Goal: Complete application form

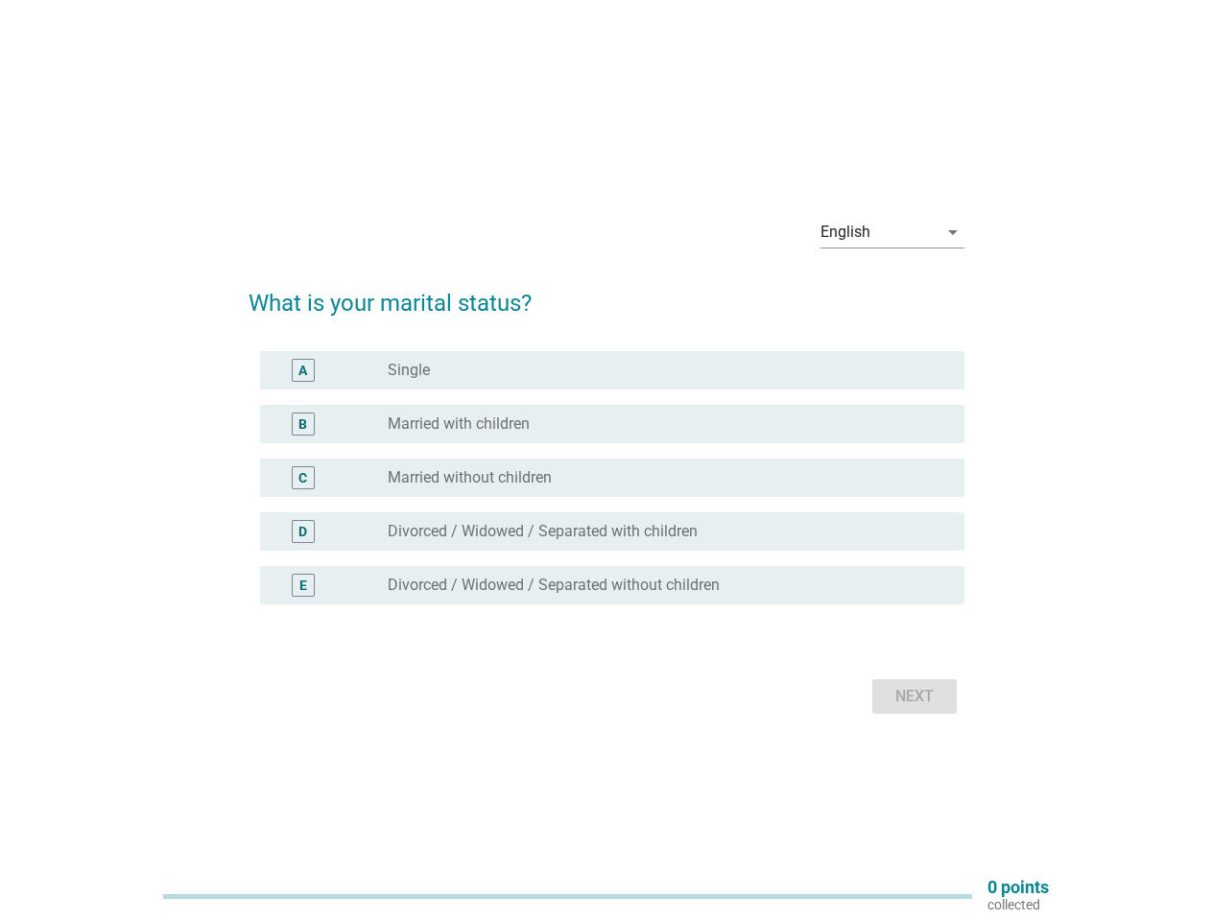
click at [606, 460] on div "C radio_button_unchecked Married without children" at bounding box center [612, 478] width 704 height 38
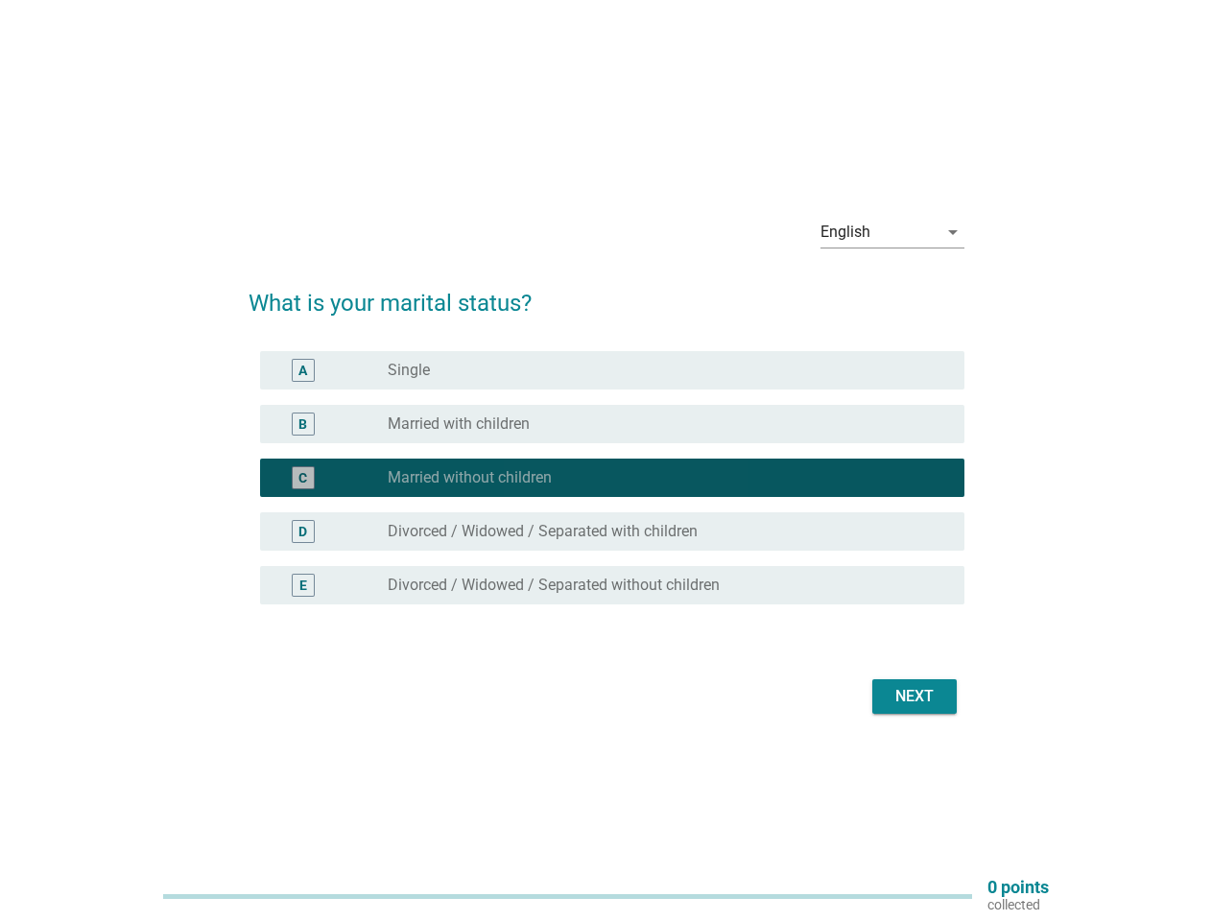
click at [892, 232] on div "English" at bounding box center [878, 232] width 117 height 31
click at [606, 489] on div "C radio_button_checked Married without children" at bounding box center [612, 478] width 704 height 38
click at [606, 478] on div "radio_button_checked Married without children" at bounding box center [661, 477] width 546 height 19
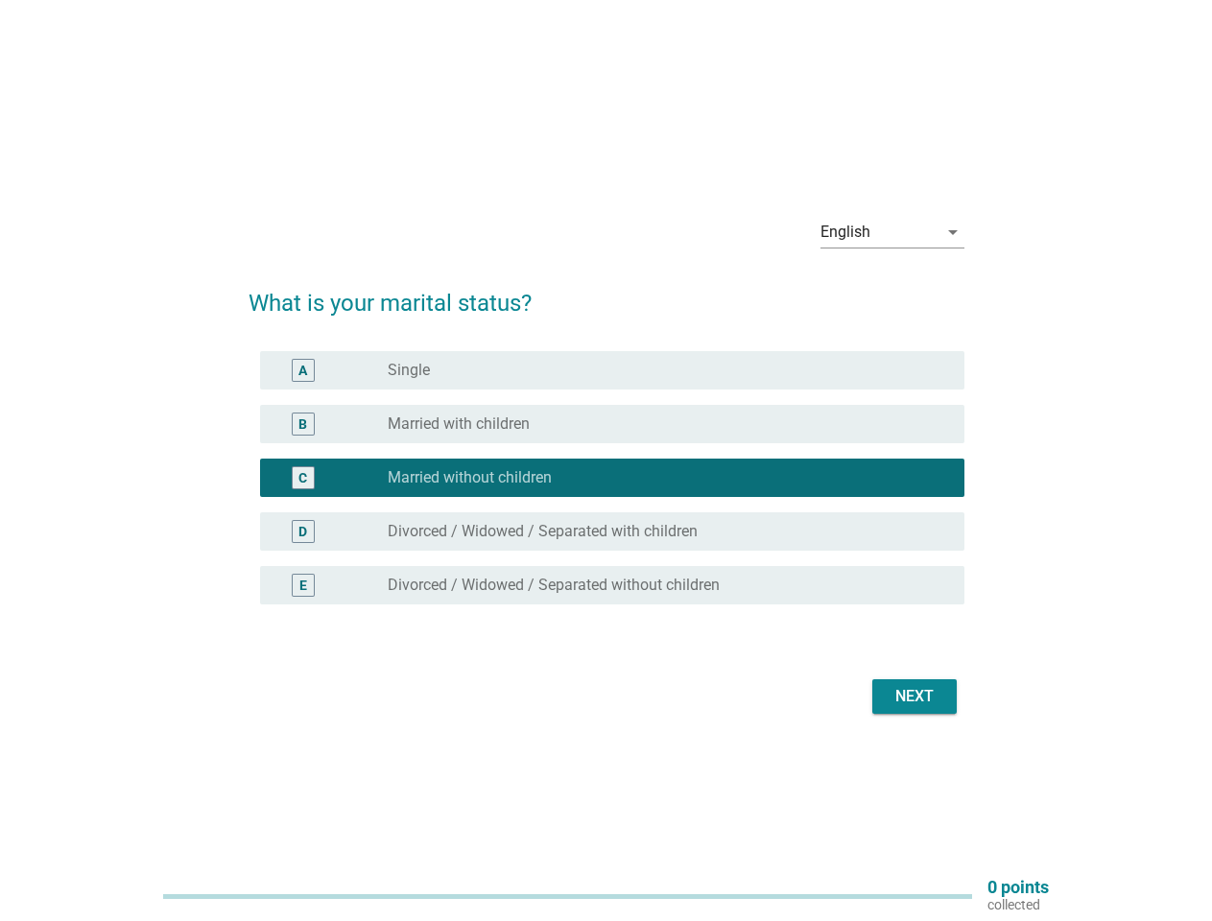
click at [612, 370] on div "radio_button_unchecked Single" at bounding box center [661, 370] width 546 height 19
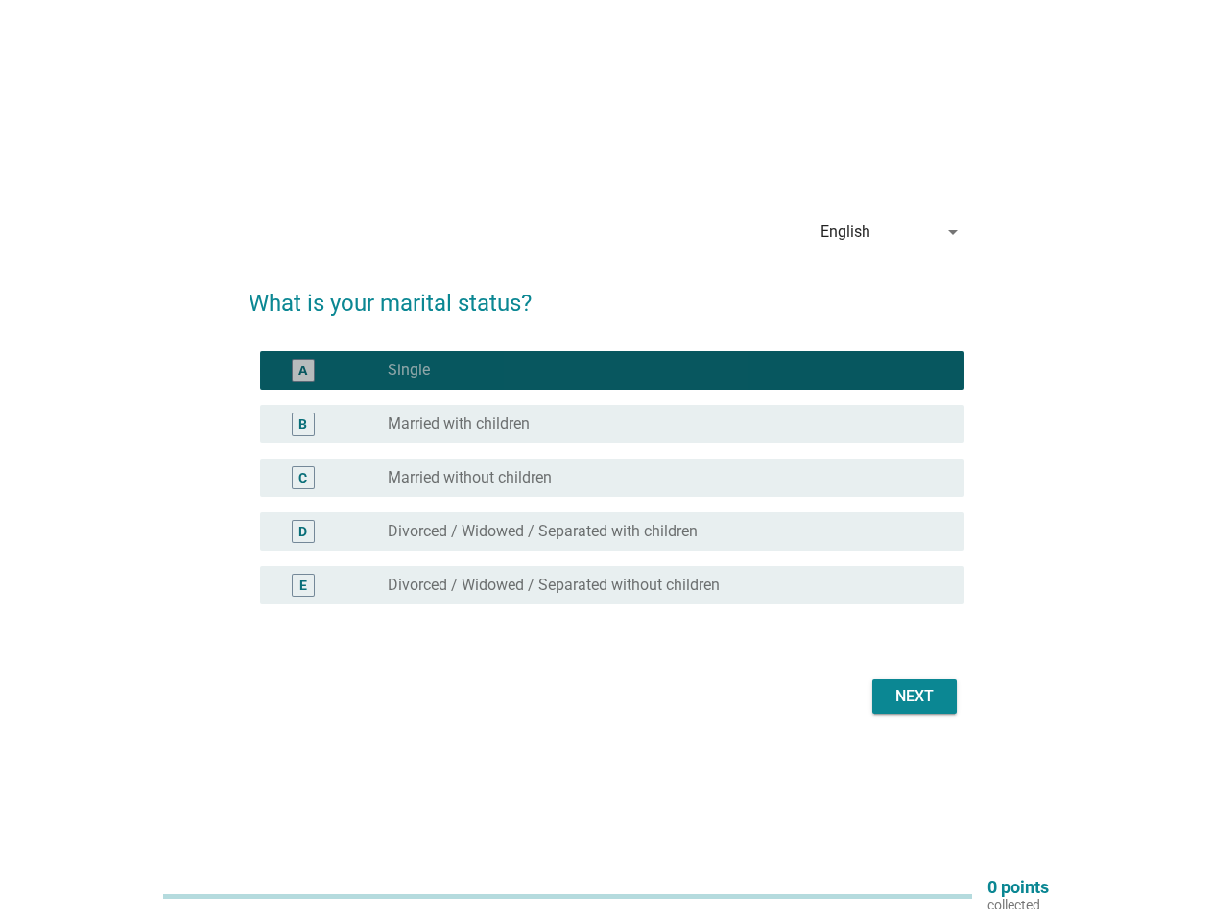
click at [409, 370] on label "Single" at bounding box center [409, 370] width 42 height 19
click at [612, 424] on div "radio_button_unchecked Married with children" at bounding box center [661, 423] width 546 height 19
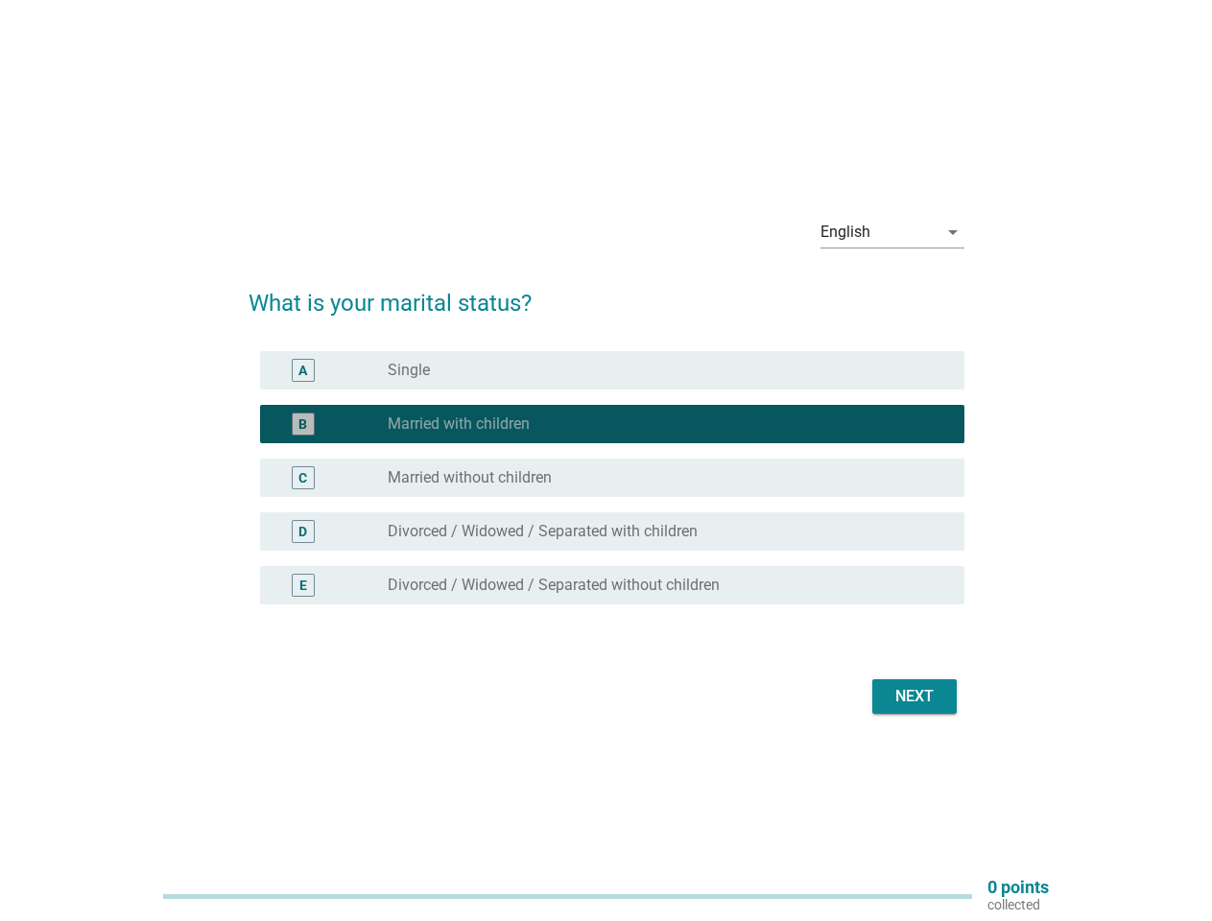
click at [459, 424] on label "Married with children" at bounding box center [459, 423] width 142 height 19
click at [612, 478] on div "radio_button_unchecked Married without children" at bounding box center [661, 477] width 546 height 19
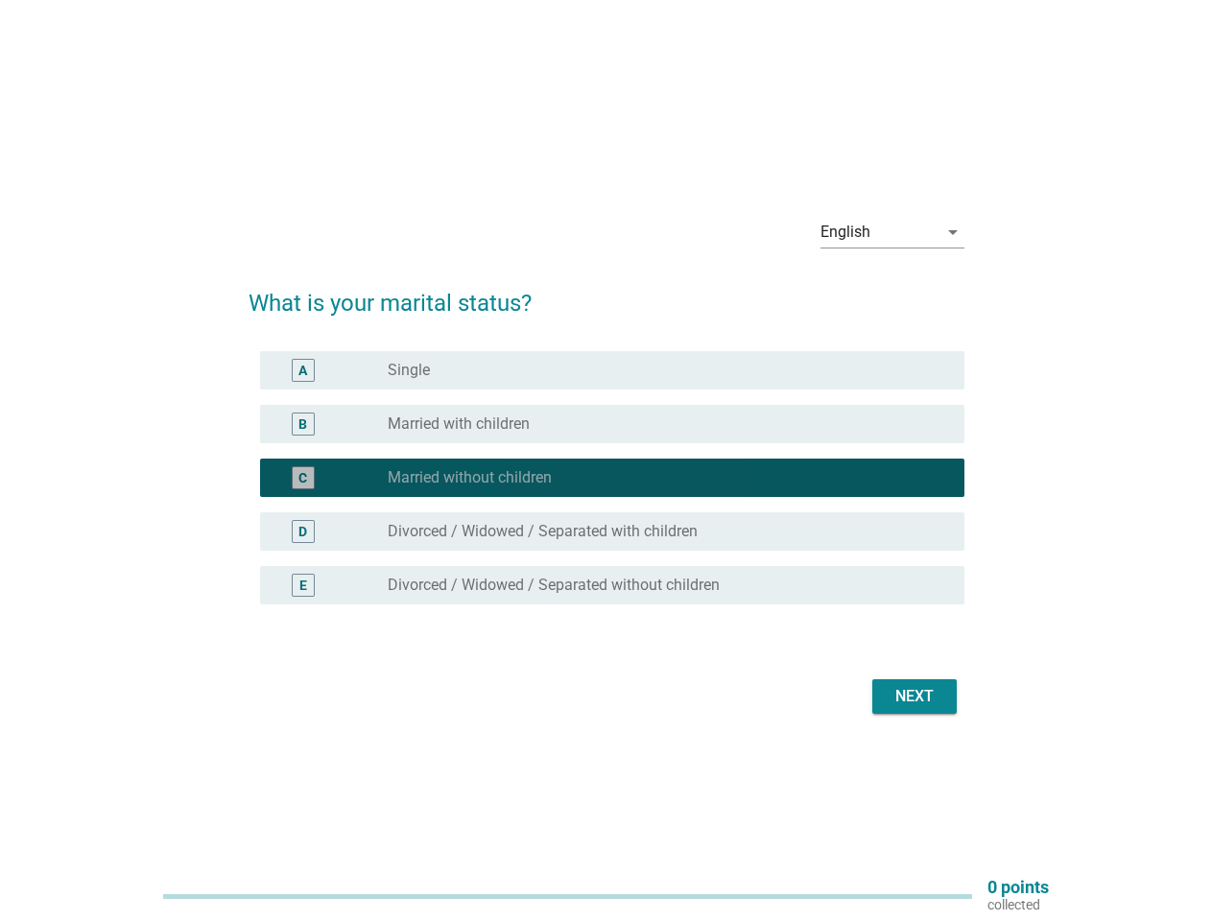
click at [469, 478] on label "Married without children" at bounding box center [470, 477] width 164 height 19
